Goal: Information Seeking & Learning: Learn about a topic

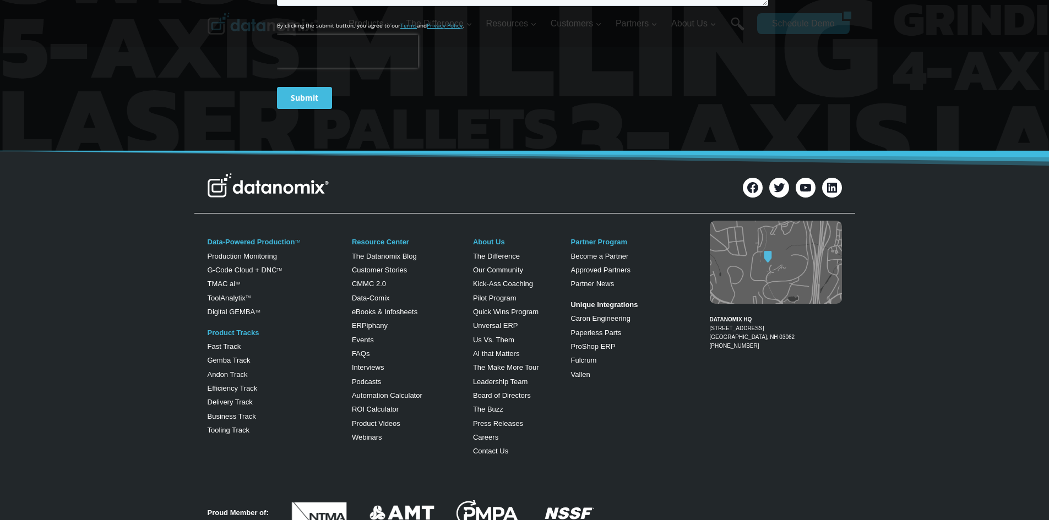
scroll to position [657, 0]
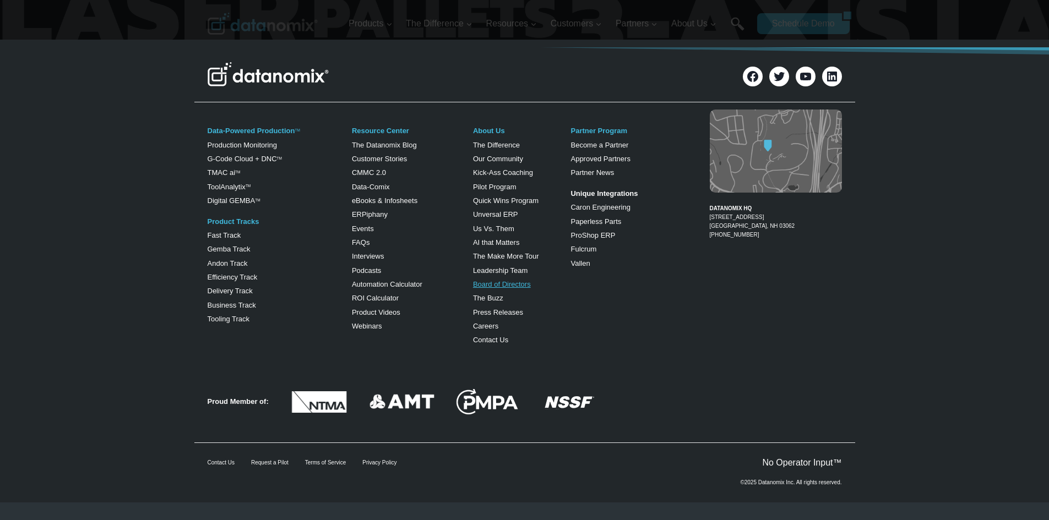
click at [502, 285] on link "Board of Directors" at bounding box center [502, 284] width 58 height 8
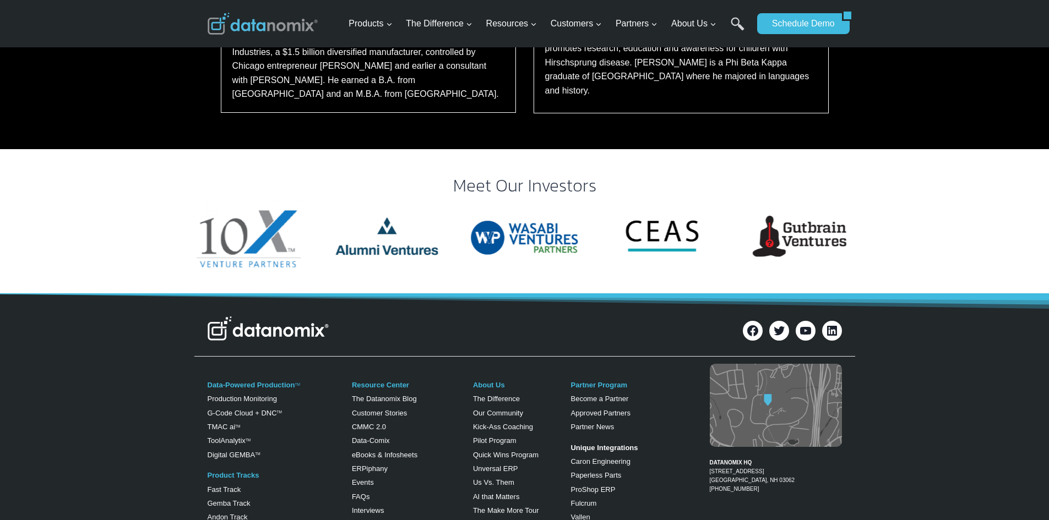
scroll to position [1101, 0]
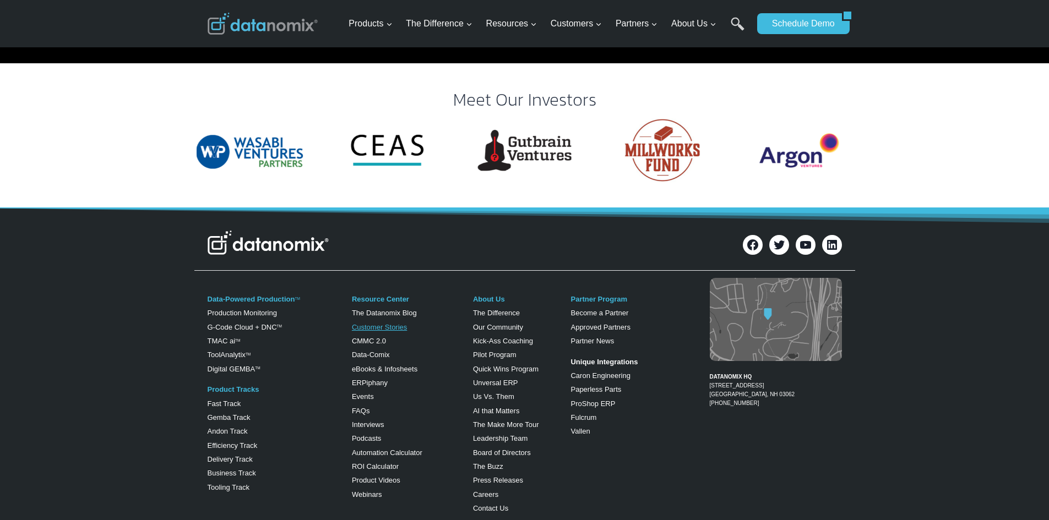
click at [388, 323] on link "Customer Stories" at bounding box center [379, 327] width 55 height 8
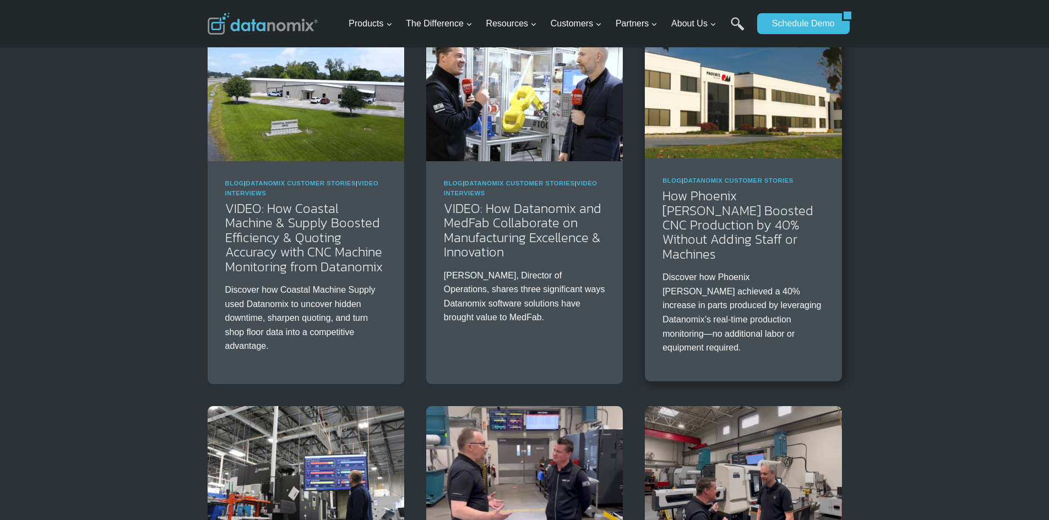
scroll to position [661, 0]
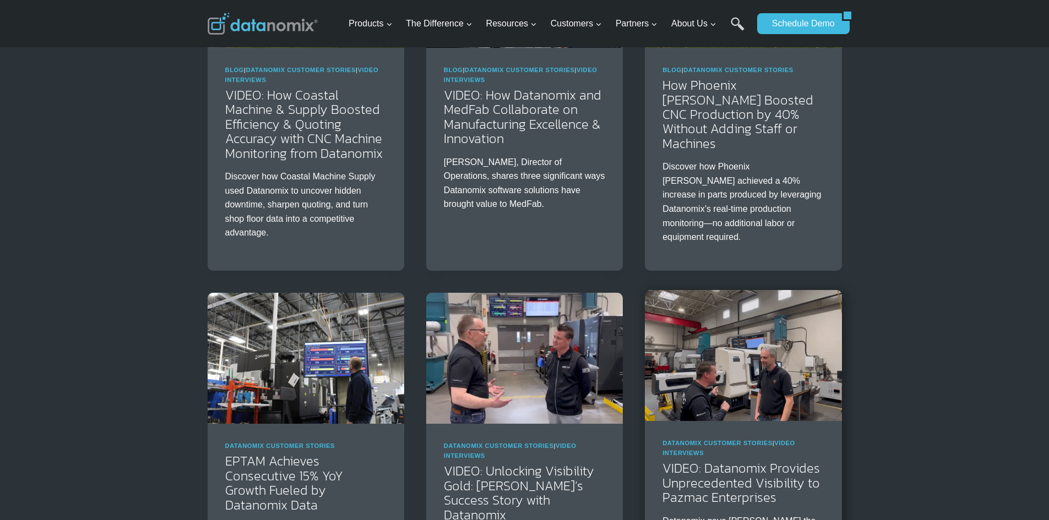
click at [761, 326] on img at bounding box center [743, 355] width 197 height 131
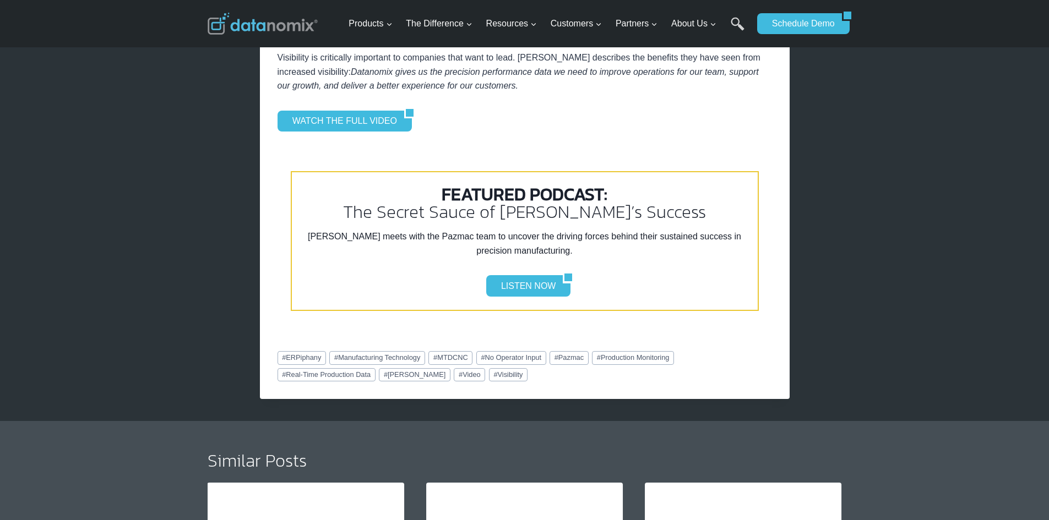
scroll to position [1101, 0]
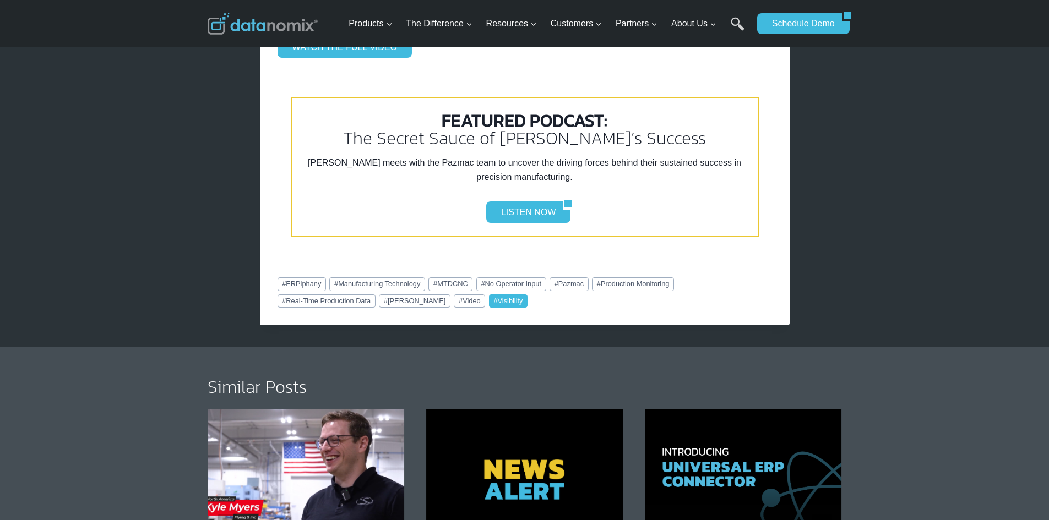
click at [489, 299] on link "# Visibility" at bounding box center [508, 301] width 39 height 13
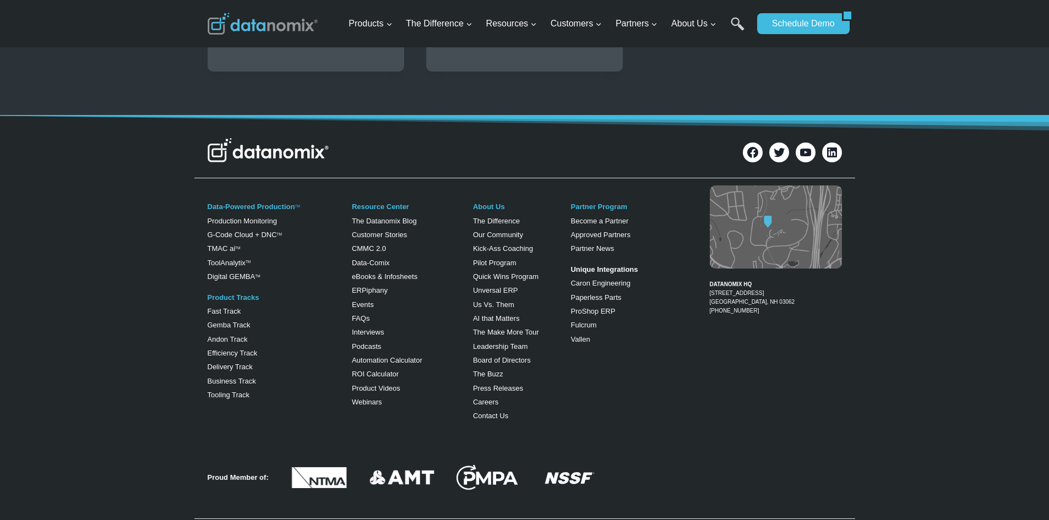
scroll to position [386, 0]
click at [232, 275] on link "Digital GEMBA TM" at bounding box center [234, 276] width 53 height 8
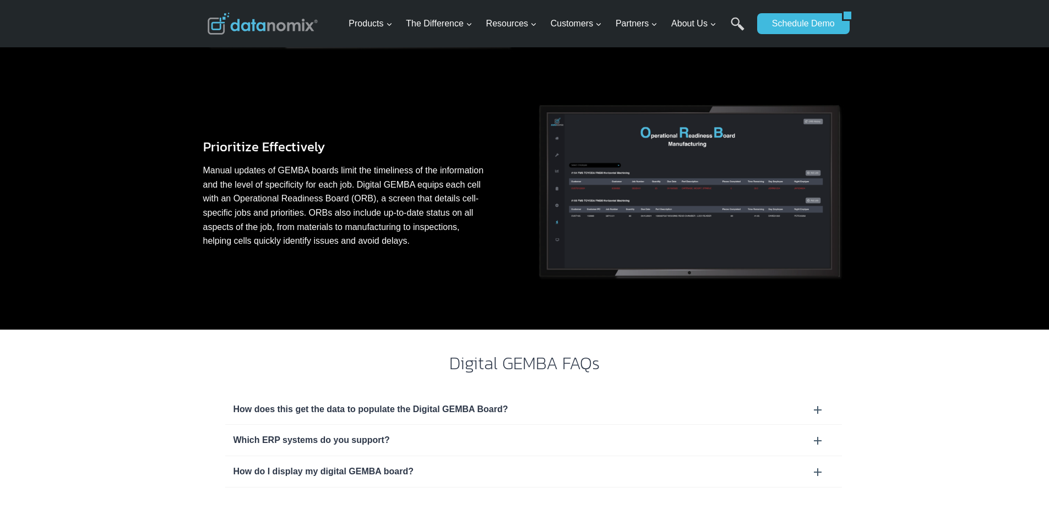
scroll to position [826, 0]
